Goal: Task Accomplishment & Management: Manage account settings

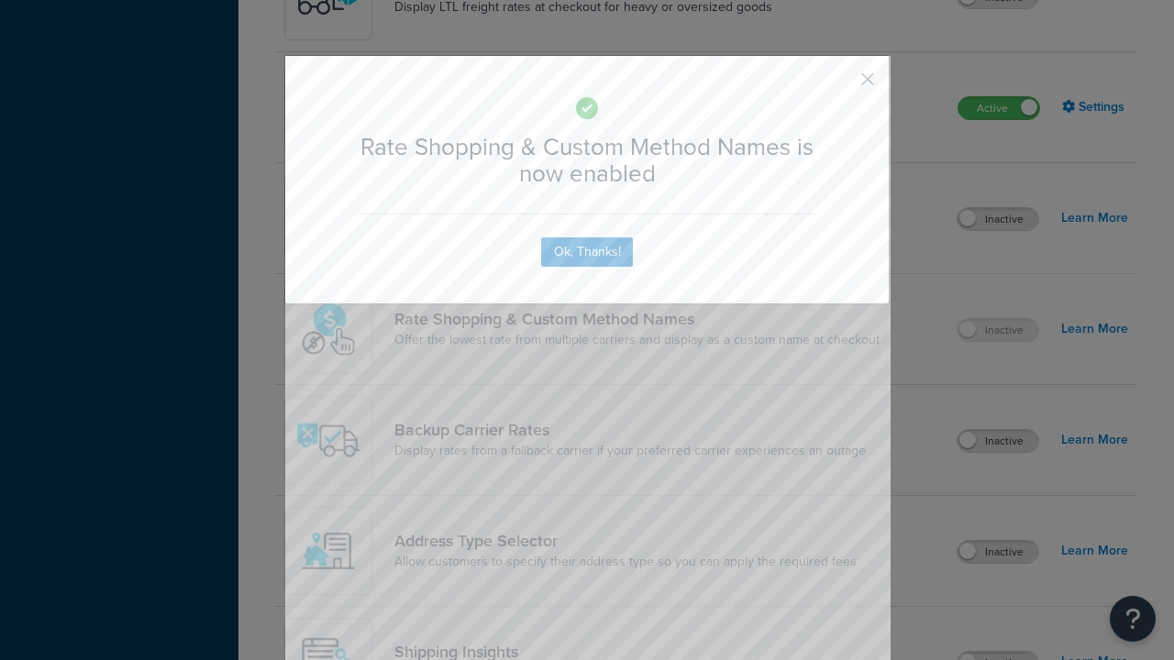
click at [840, 83] on button "button" at bounding box center [840, 85] width 5 height 5
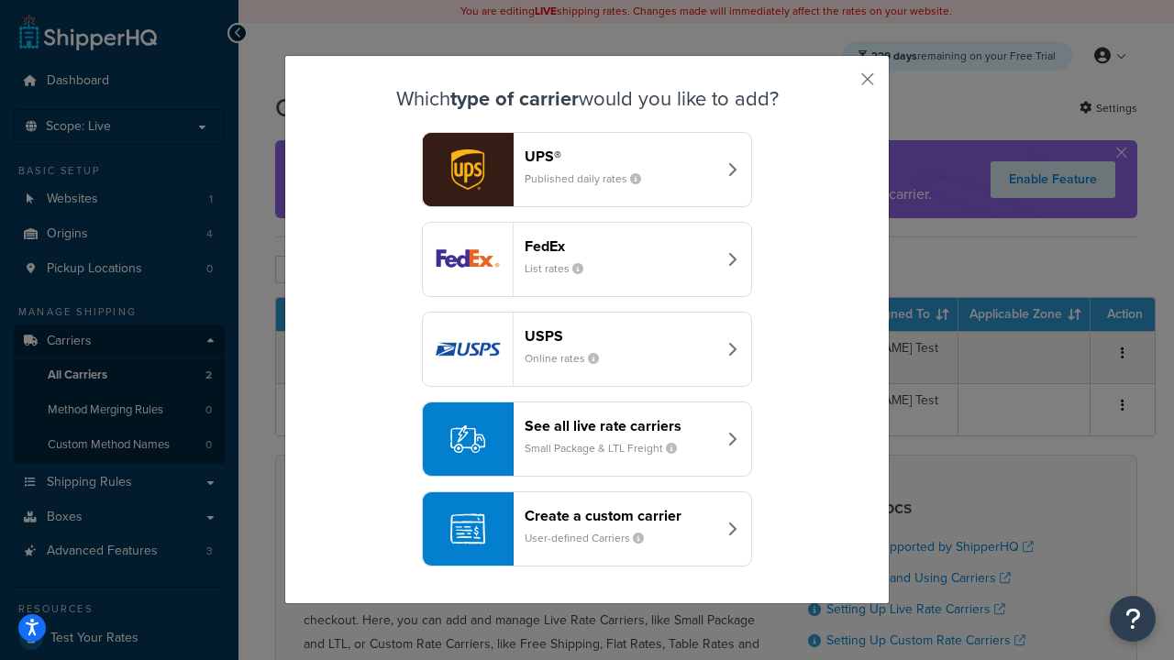
click at [587, 439] on div "See all live rate carriers Small Package & LTL Freight" at bounding box center [621, 439] width 192 height 44
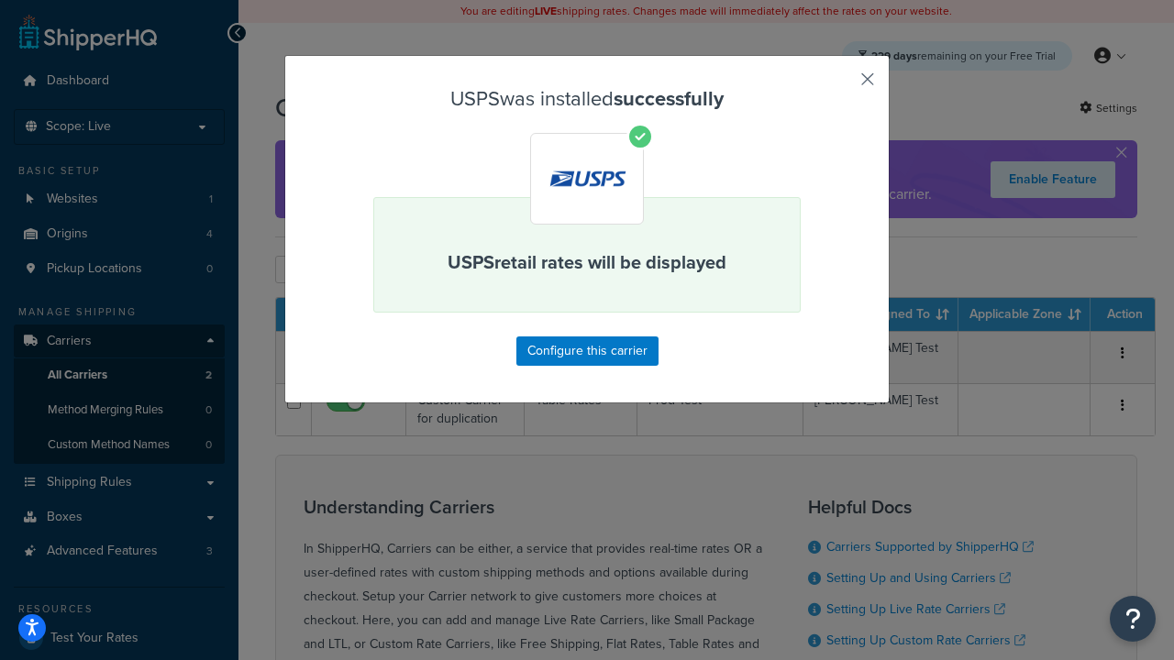
click at [840, 85] on button "button" at bounding box center [840, 85] width 5 height 5
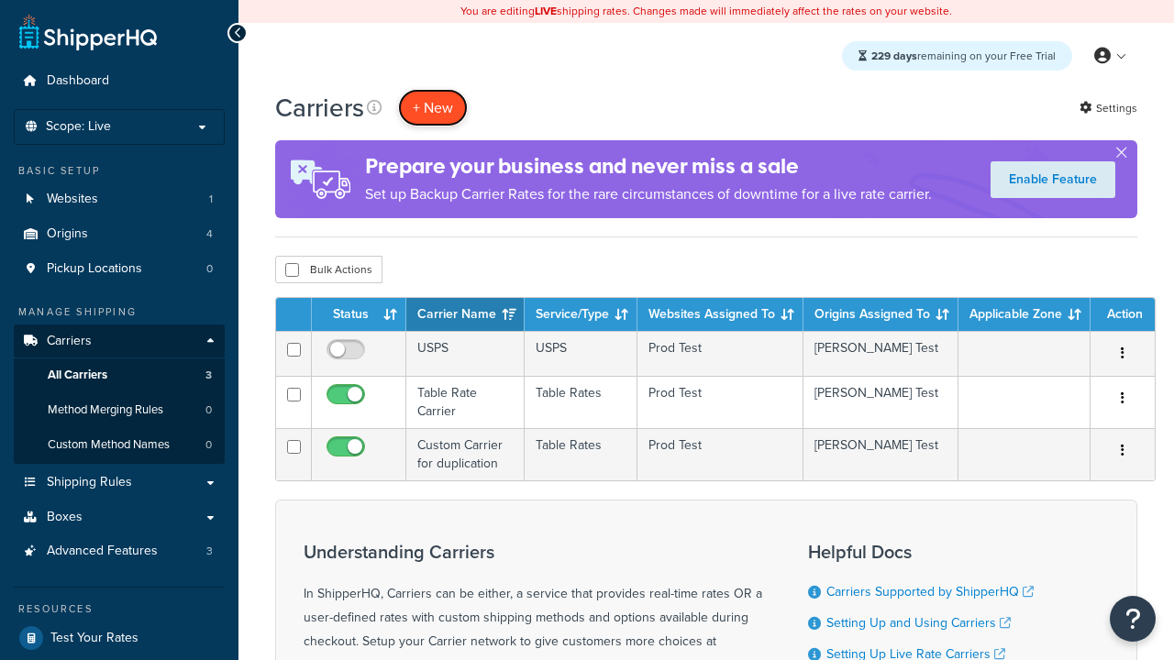
click at [433, 107] on button "+ New" at bounding box center [433, 108] width 70 height 38
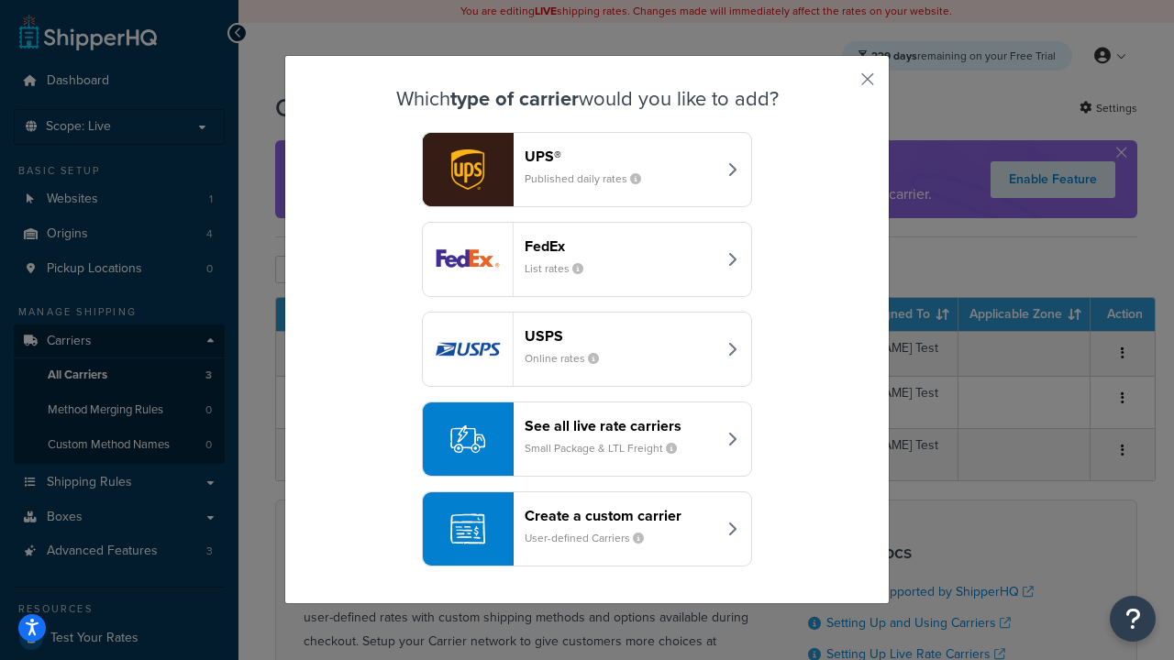
click at [587, 439] on div "See all live rate carriers Small Package & LTL Freight" at bounding box center [621, 439] width 192 height 44
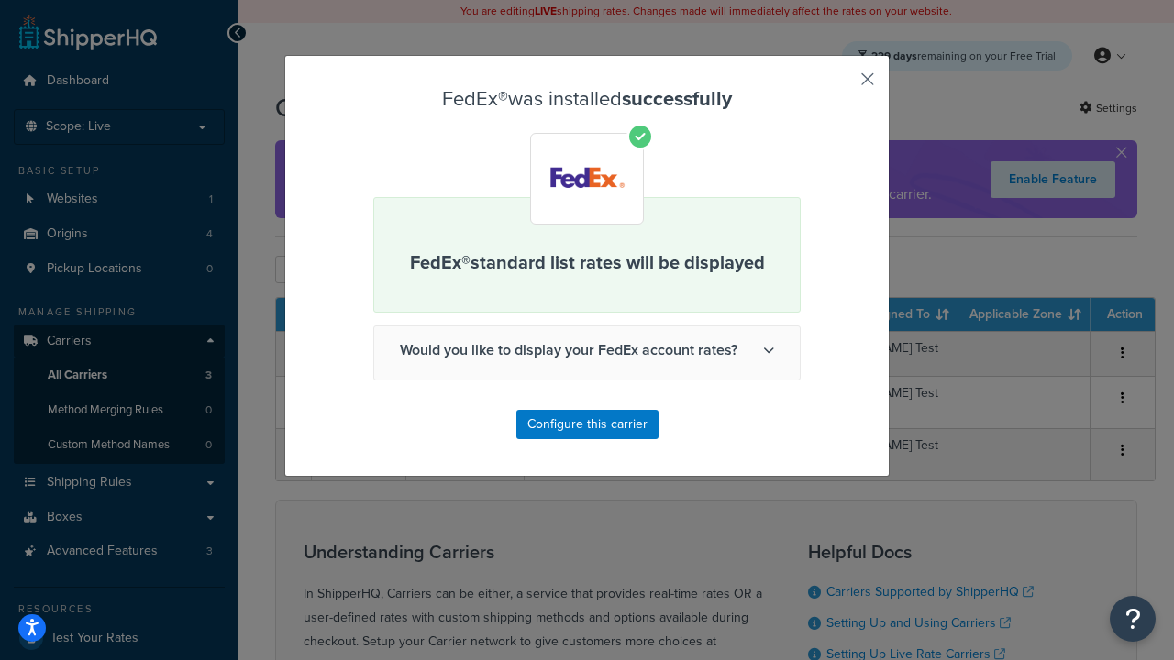
click at [840, 85] on button "button" at bounding box center [840, 85] width 5 height 5
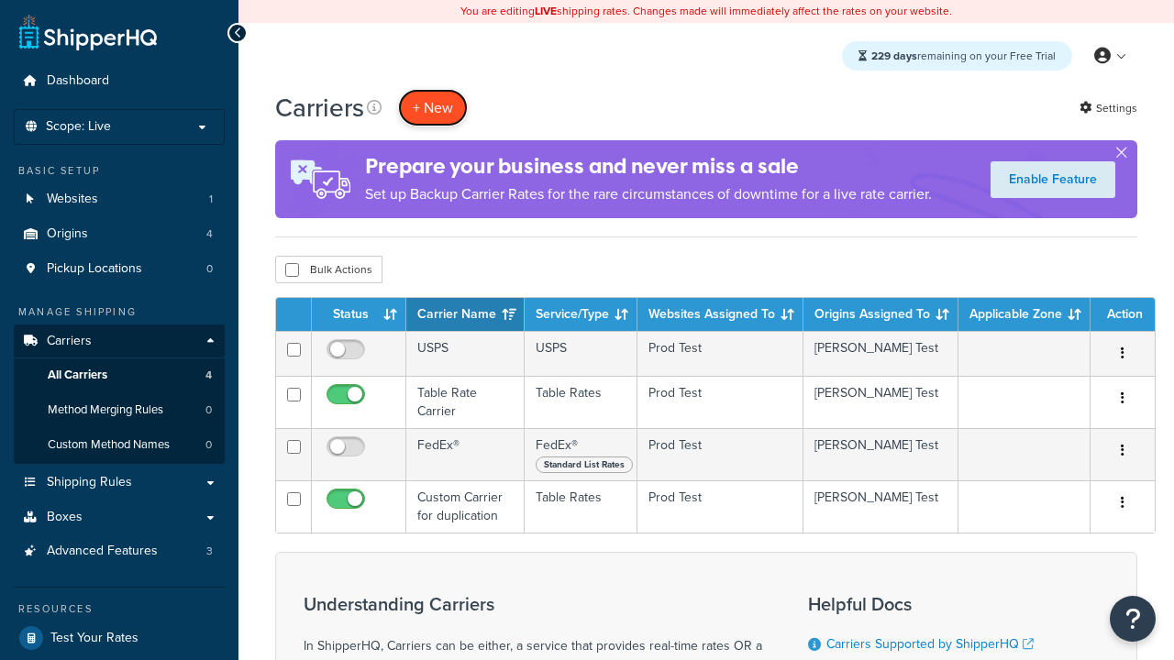
click at [433, 107] on button "+ New" at bounding box center [433, 108] width 70 height 38
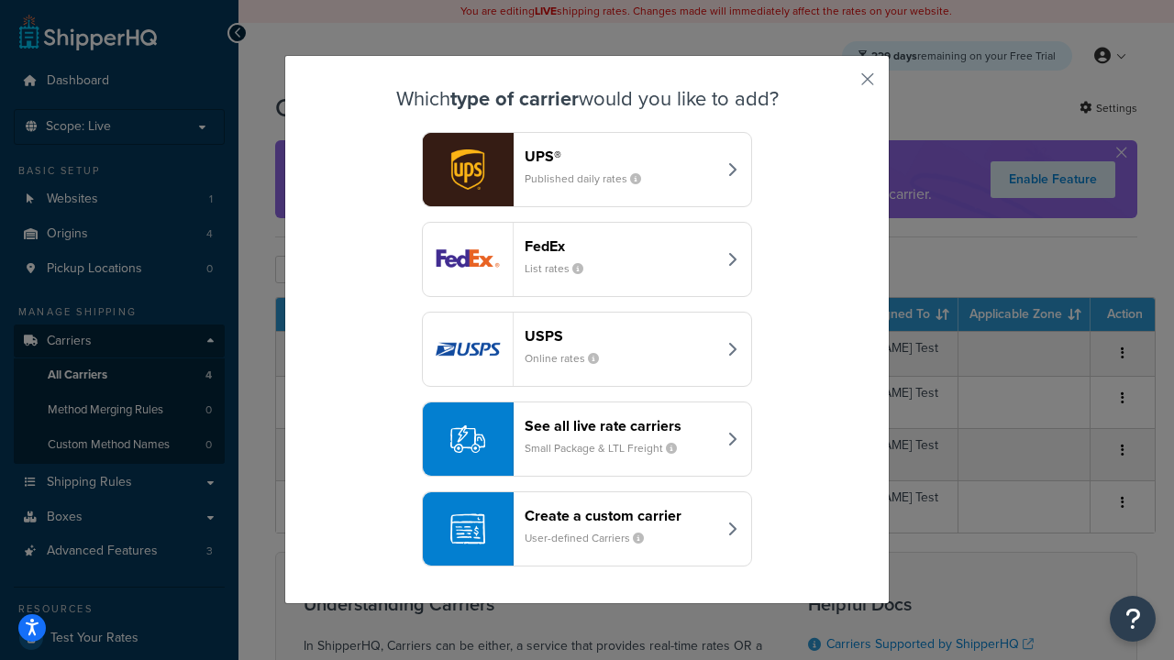
click at [587, 439] on div "See all live rate carriers Small Package & LTL Freight" at bounding box center [621, 439] width 192 height 44
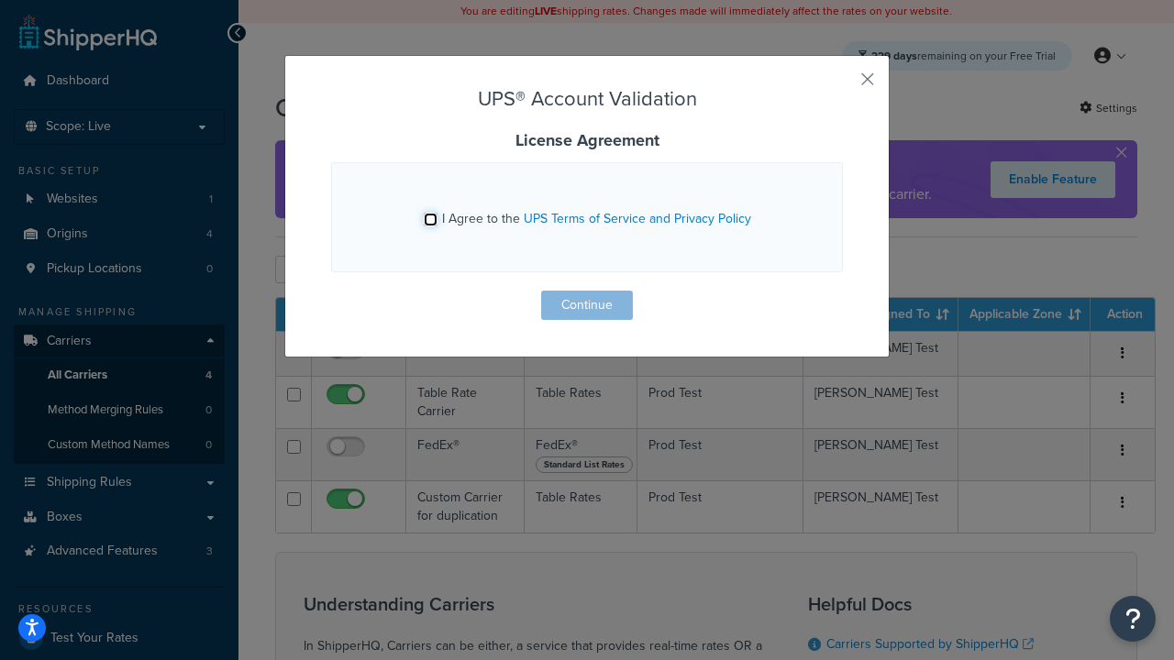
click at [430, 219] on input "I Agree to the UPS Terms of Service and Privacy Policy" at bounding box center [431, 220] width 14 height 14
checkbox input "true"
click at [587, 305] on button "Continue" at bounding box center [587, 305] width 92 height 29
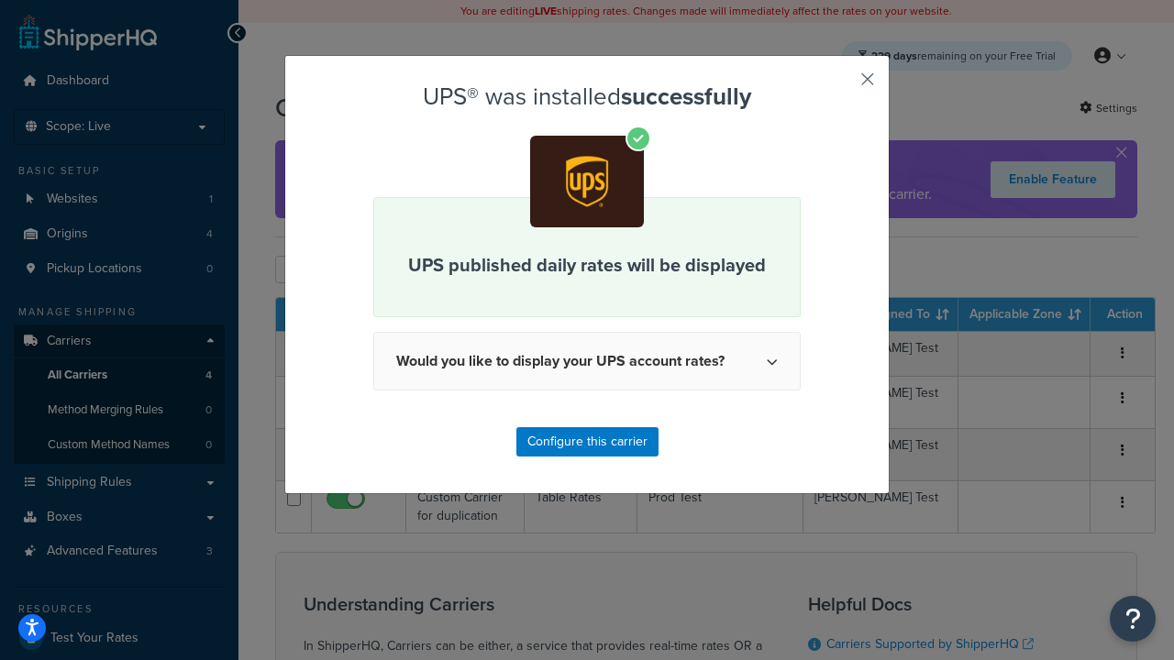
click at [840, 85] on button "button" at bounding box center [840, 85] width 5 height 5
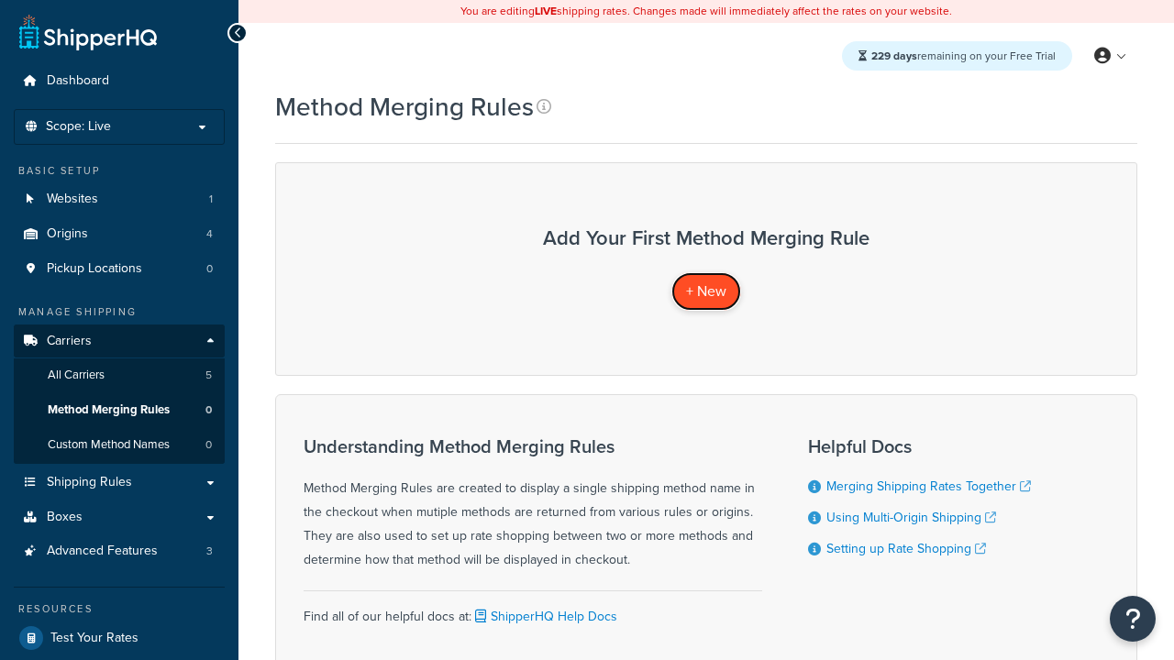
click at [706, 291] on span "+ New" at bounding box center [706, 291] width 40 height 21
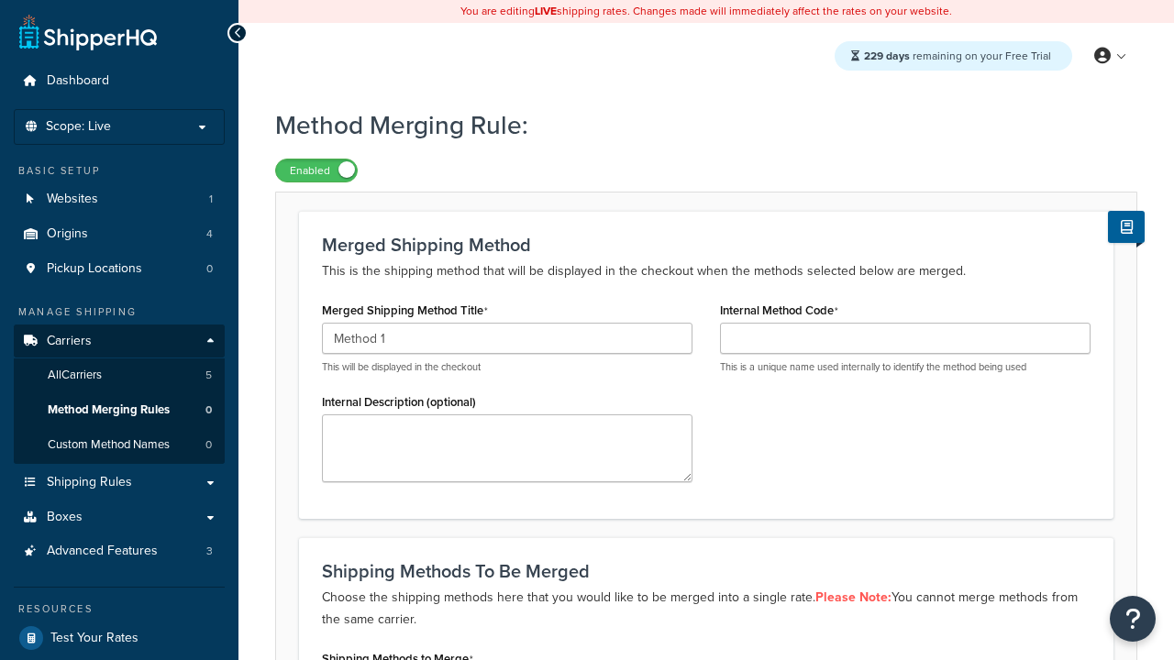
type input "Method 1"
type input "001"
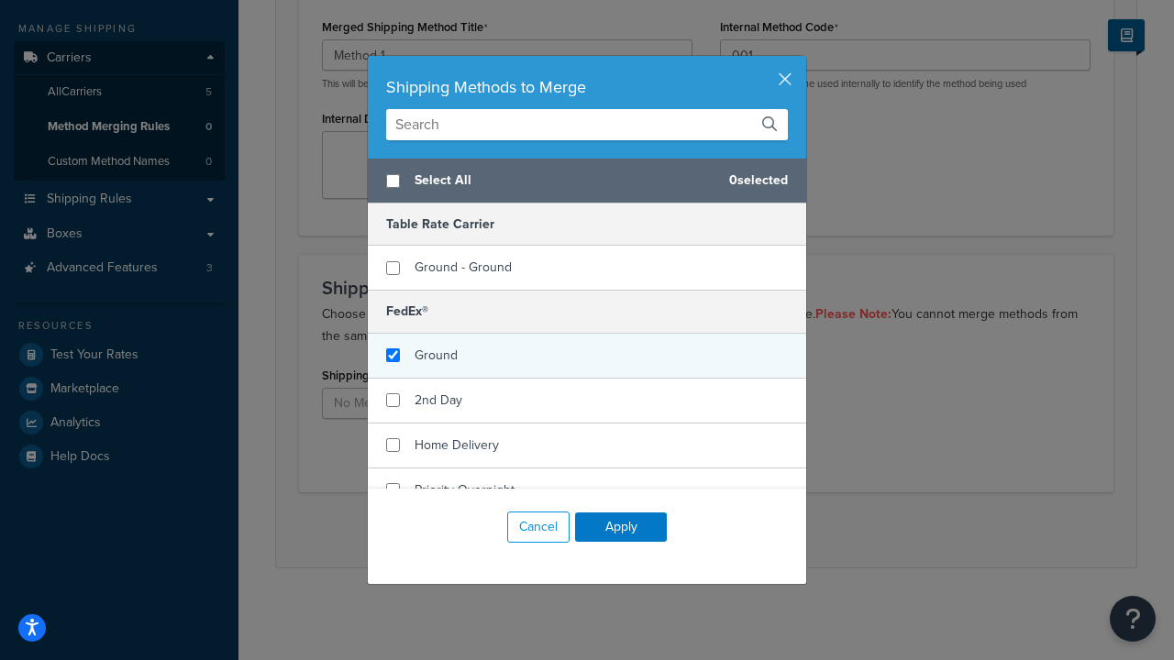
click at [436, 355] on span "Ground" at bounding box center [436, 355] width 43 height 19
checkbox input "true"
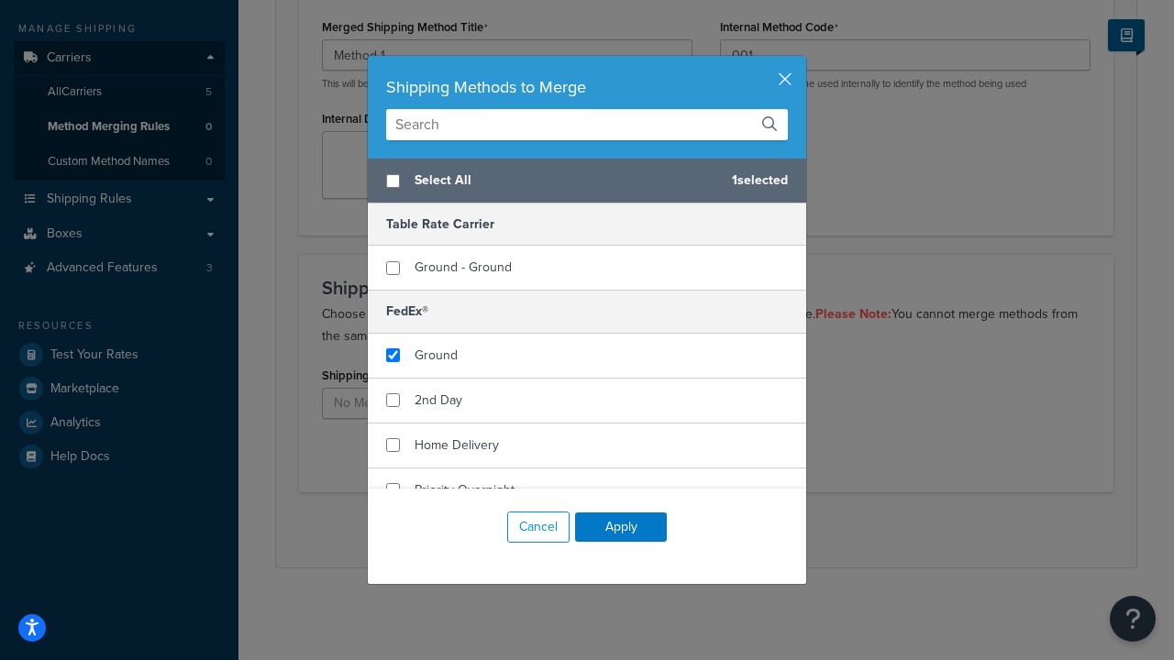
checkbox input "true"
click at [621, 527] on button "Apply" at bounding box center [621, 527] width 92 height 29
click at [695, 530] on button "Save" at bounding box center [696, 529] width 50 height 29
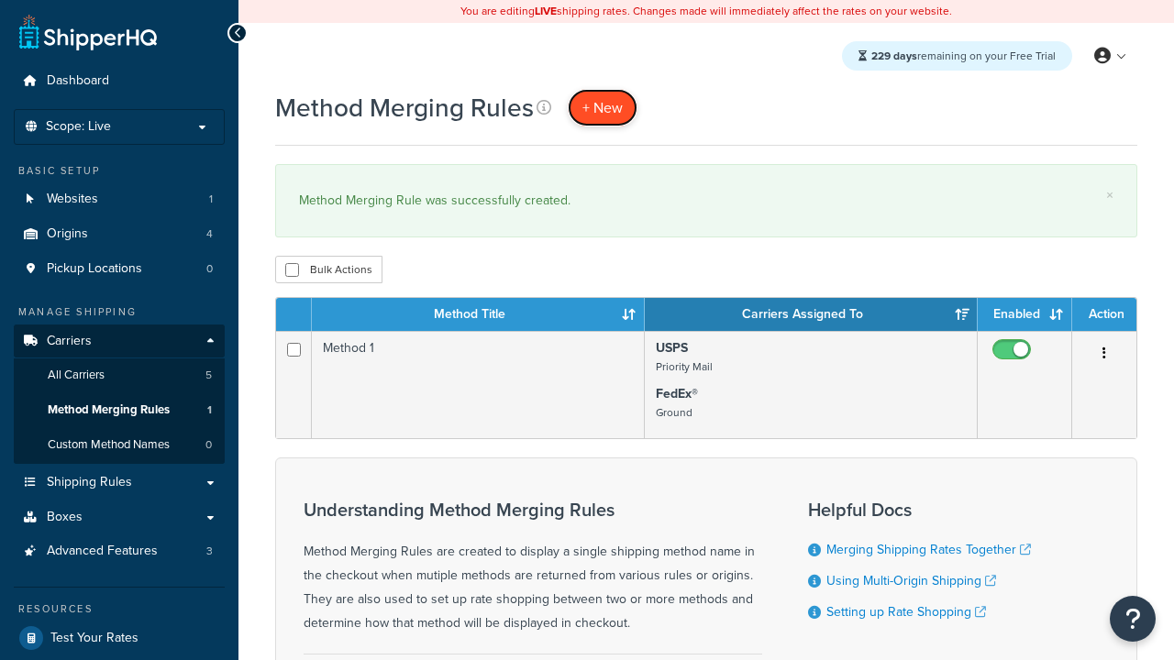
click at [603, 107] on span "+ New" at bounding box center [602, 107] width 40 height 21
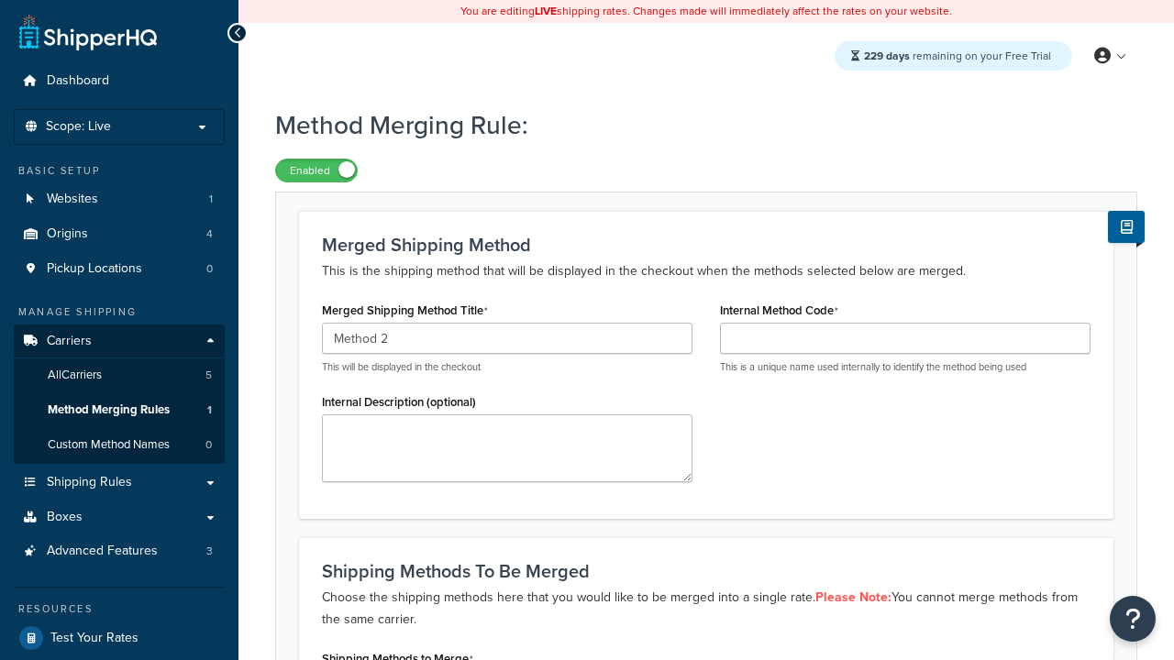
type input "Method 2"
type input "002"
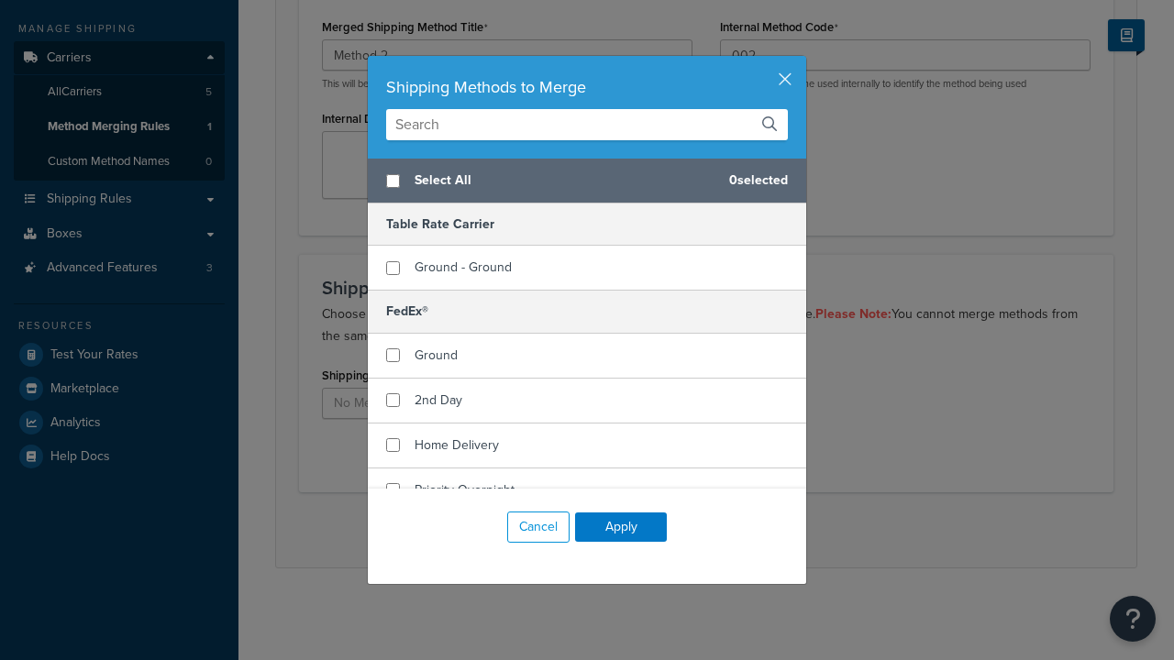
checkbox input "true"
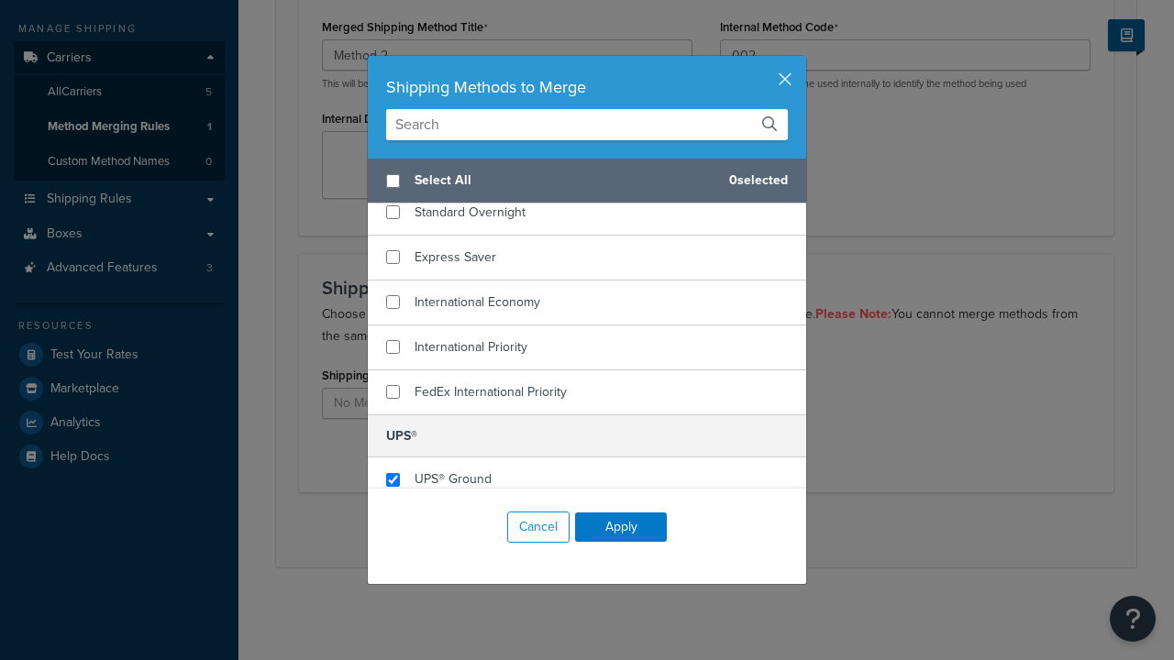
checkbox input "true"
click at [621, 527] on button "Apply" at bounding box center [621, 527] width 92 height 29
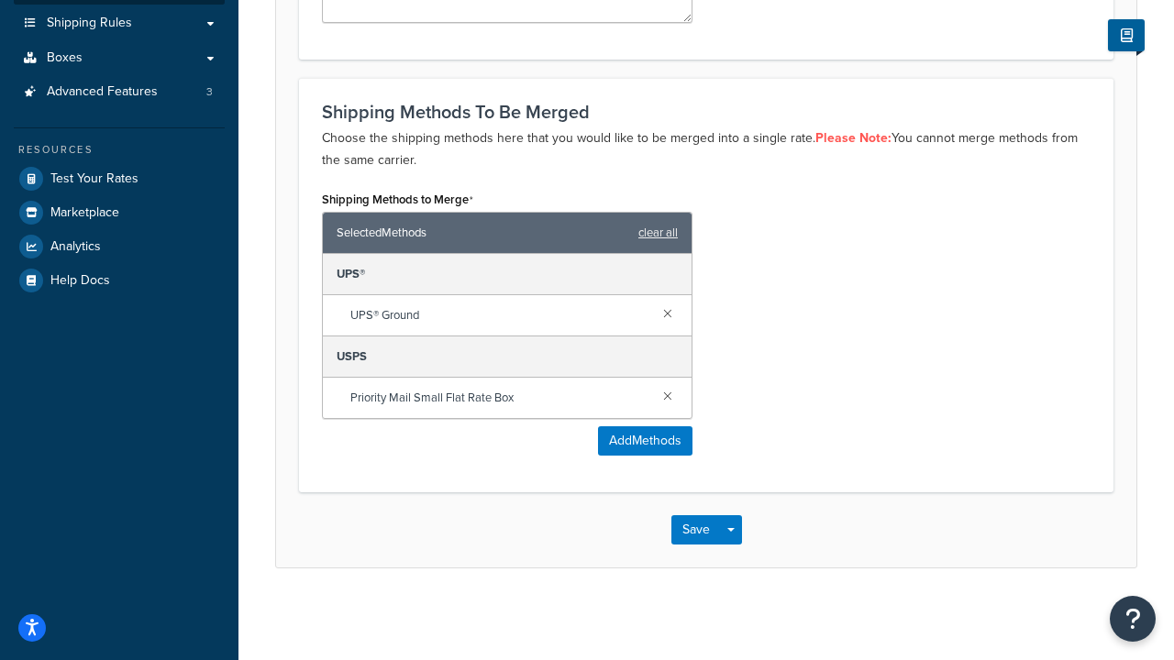
scroll to position [0, 0]
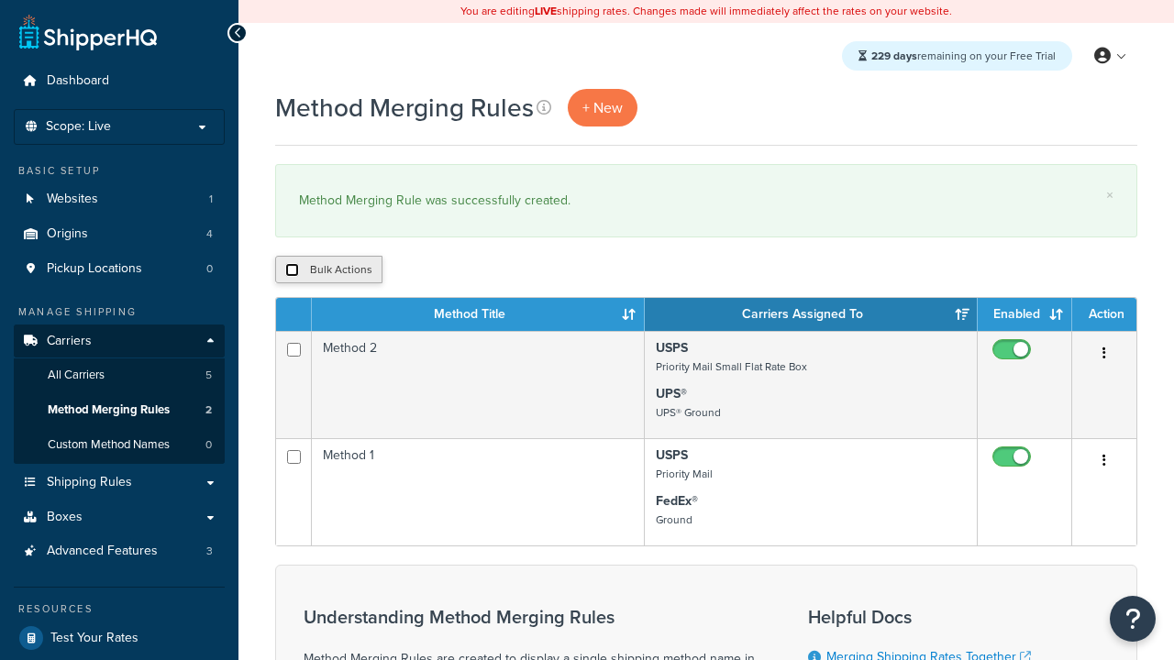
click at [292, 271] on input "checkbox" at bounding box center [292, 270] width 14 height 14
checkbox input "true"
click at [421, 271] on button "Duplicate" at bounding box center [419, 270] width 77 height 28
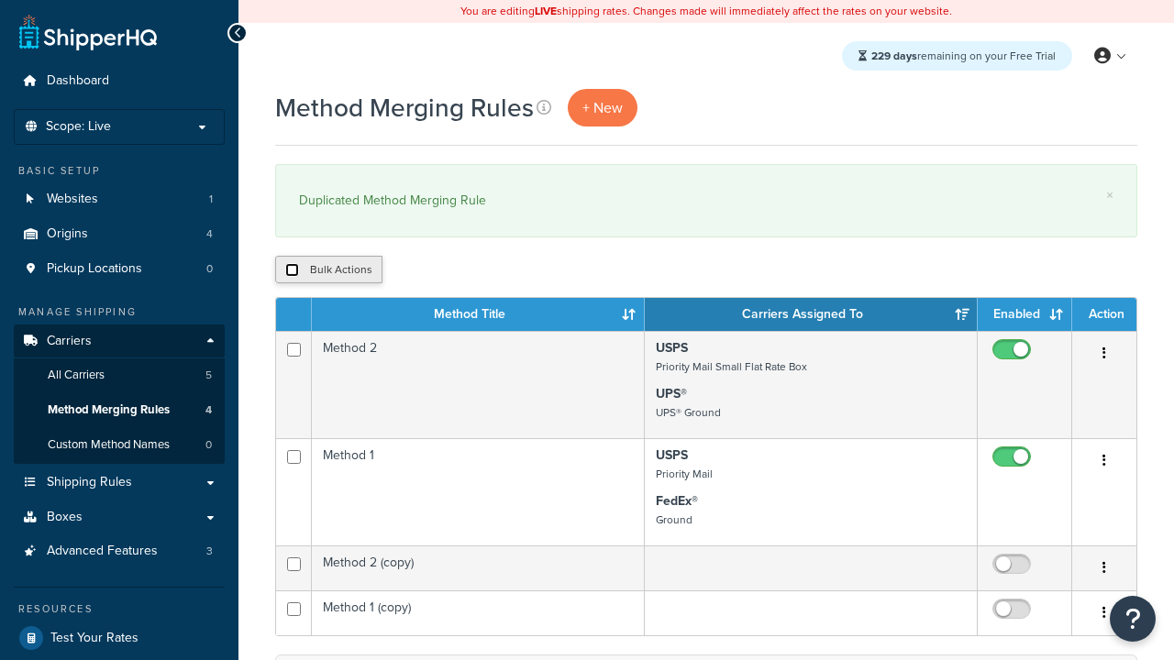
click at [292, 271] on input "checkbox" at bounding box center [292, 270] width 14 height 14
checkbox input "true"
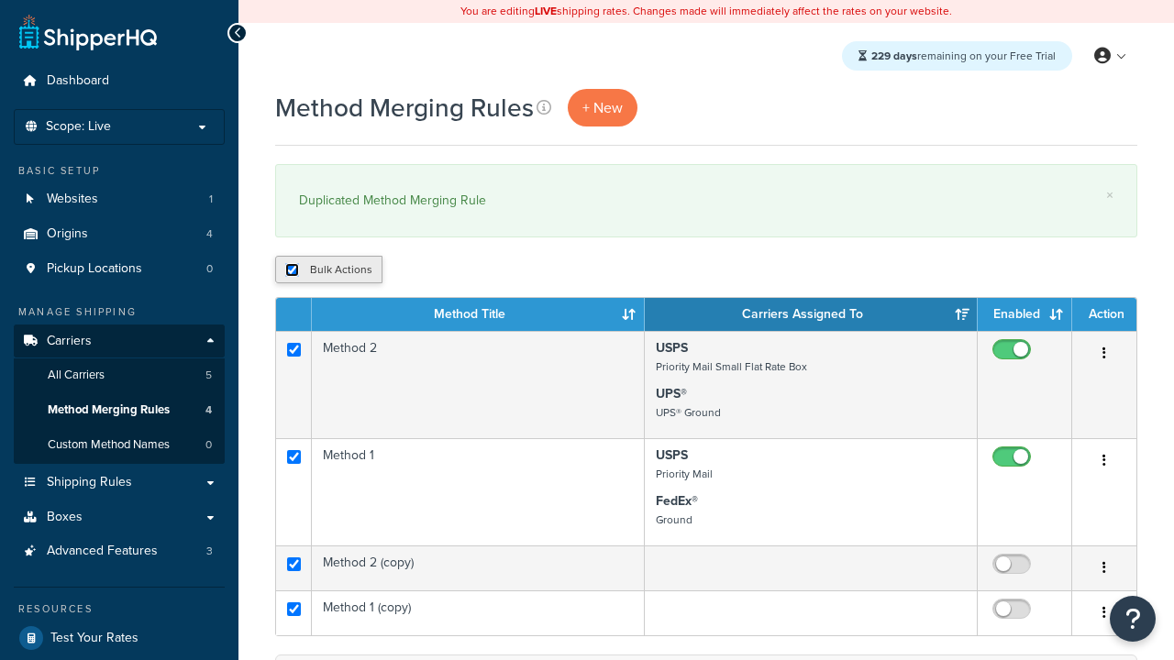
checkbox input "true"
click at [493, 271] on button "Delete" at bounding box center [489, 270] width 63 height 28
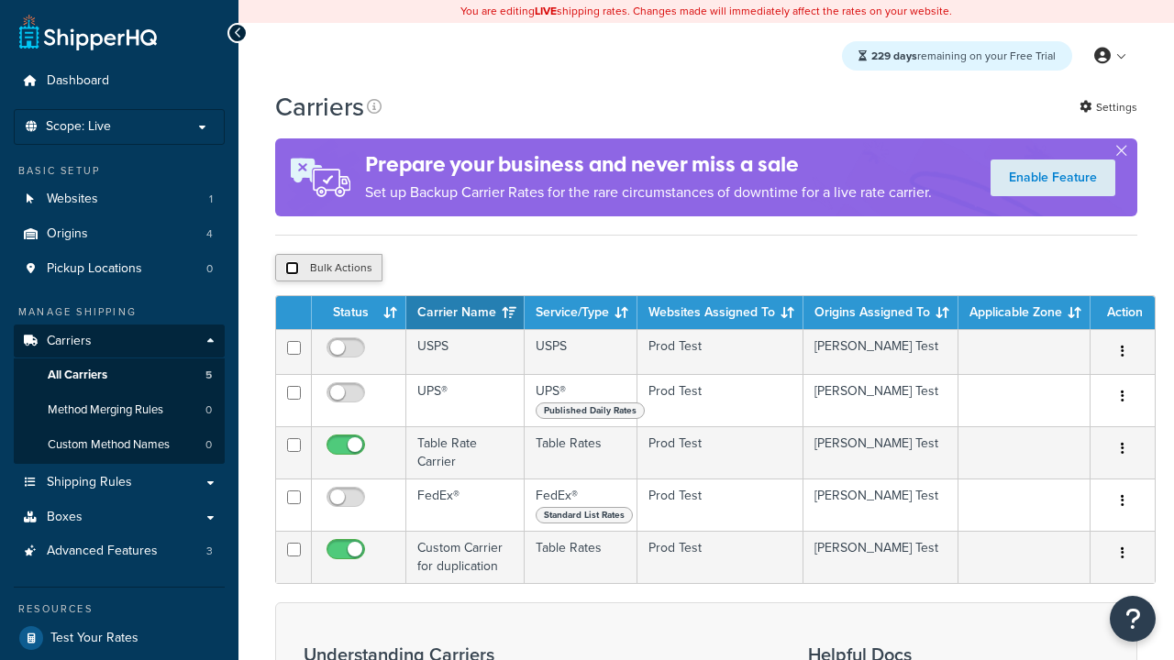
click at [292, 271] on input "checkbox" at bounding box center [292, 268] width 14 height 14
checkbox input "true"
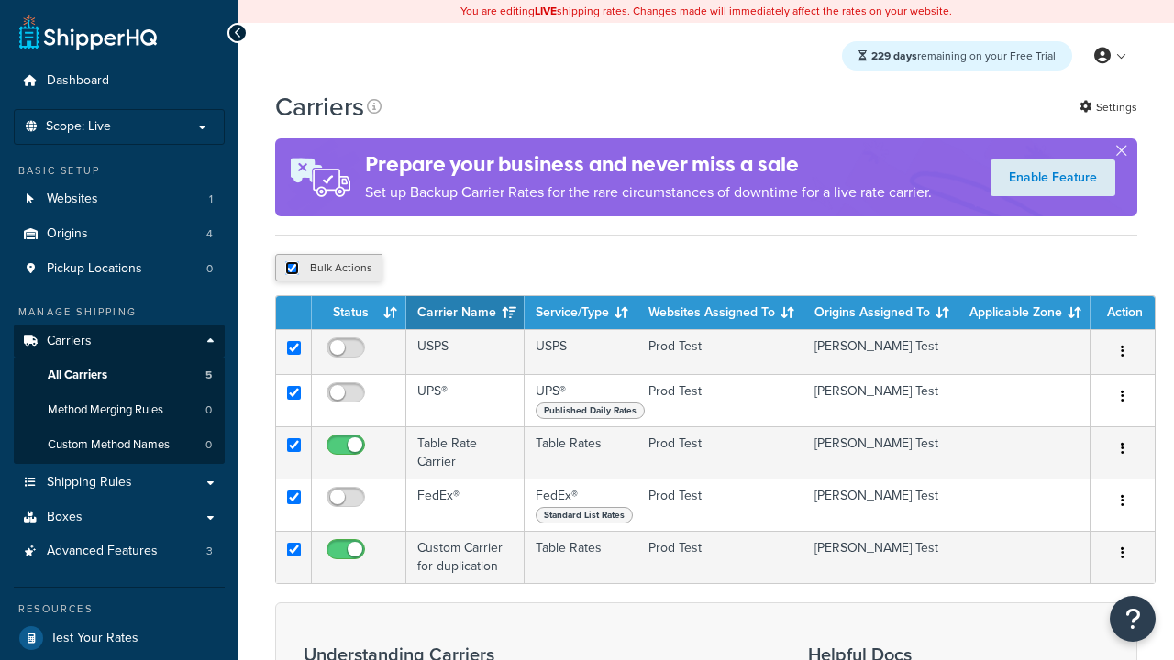
checkbox input "true"
click at [0, 0] on button "Delete" at bounding box center [0, 0] width 0 height 0
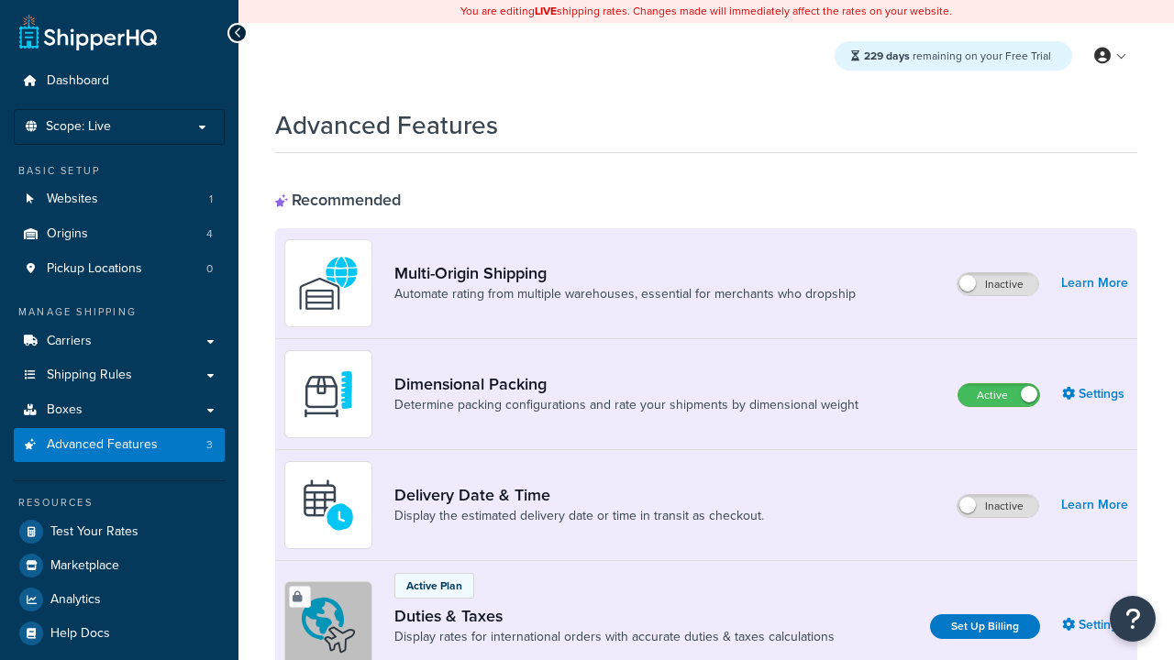
scroll to position [816, 0]
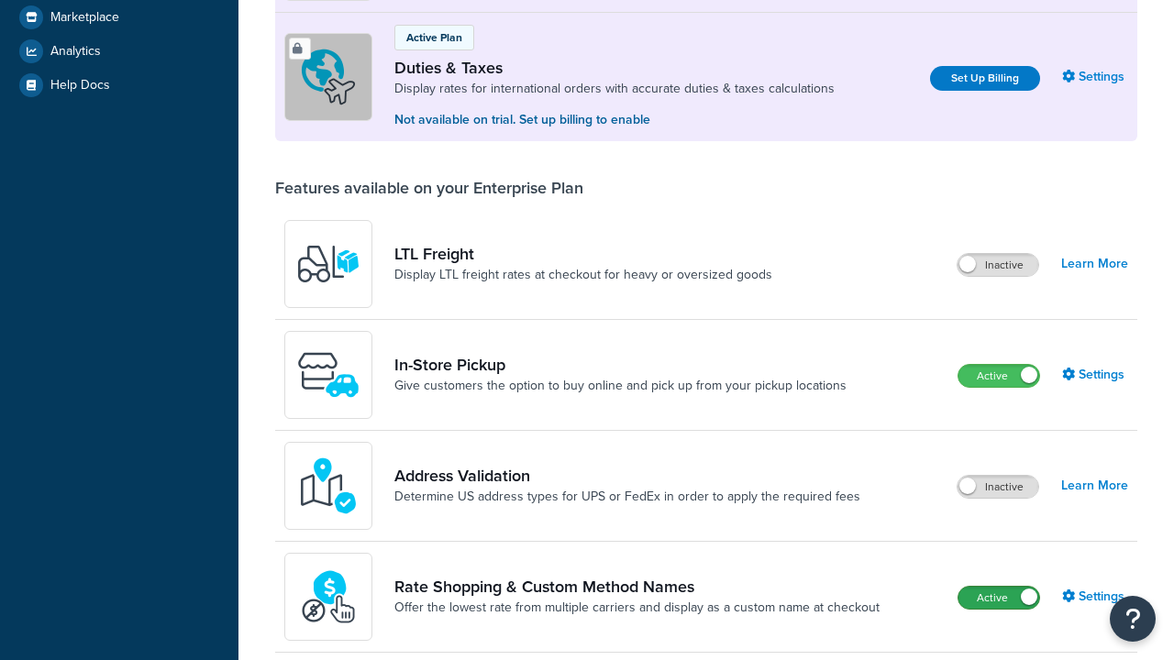
click at [999, 587] on label "Active" at bounding box center [998, 598] width 81 height 22
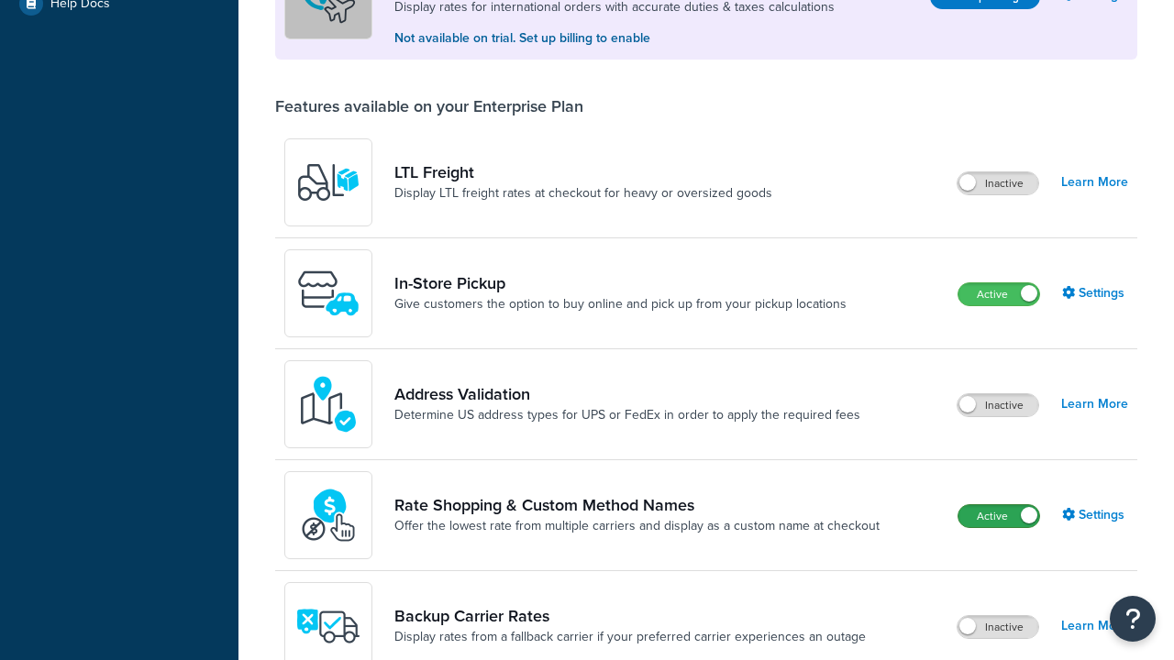
scroll to position [0, 0]
